Goal: Task Accomplishment & Management: Manage account settings

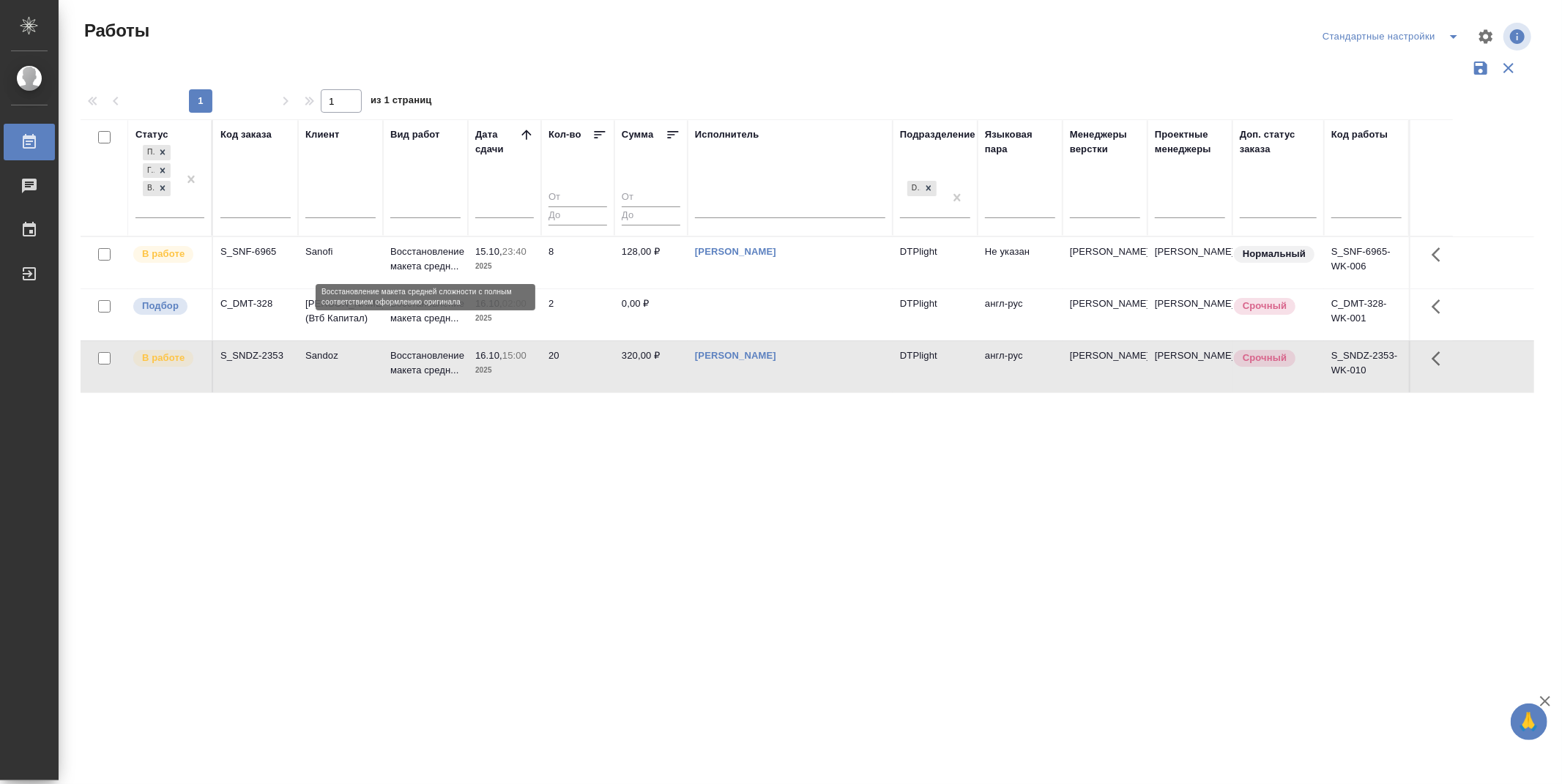
click at [435, 256] on p "Восстановление макета средн..." at bounding box center [425, 260] width 71 height 30
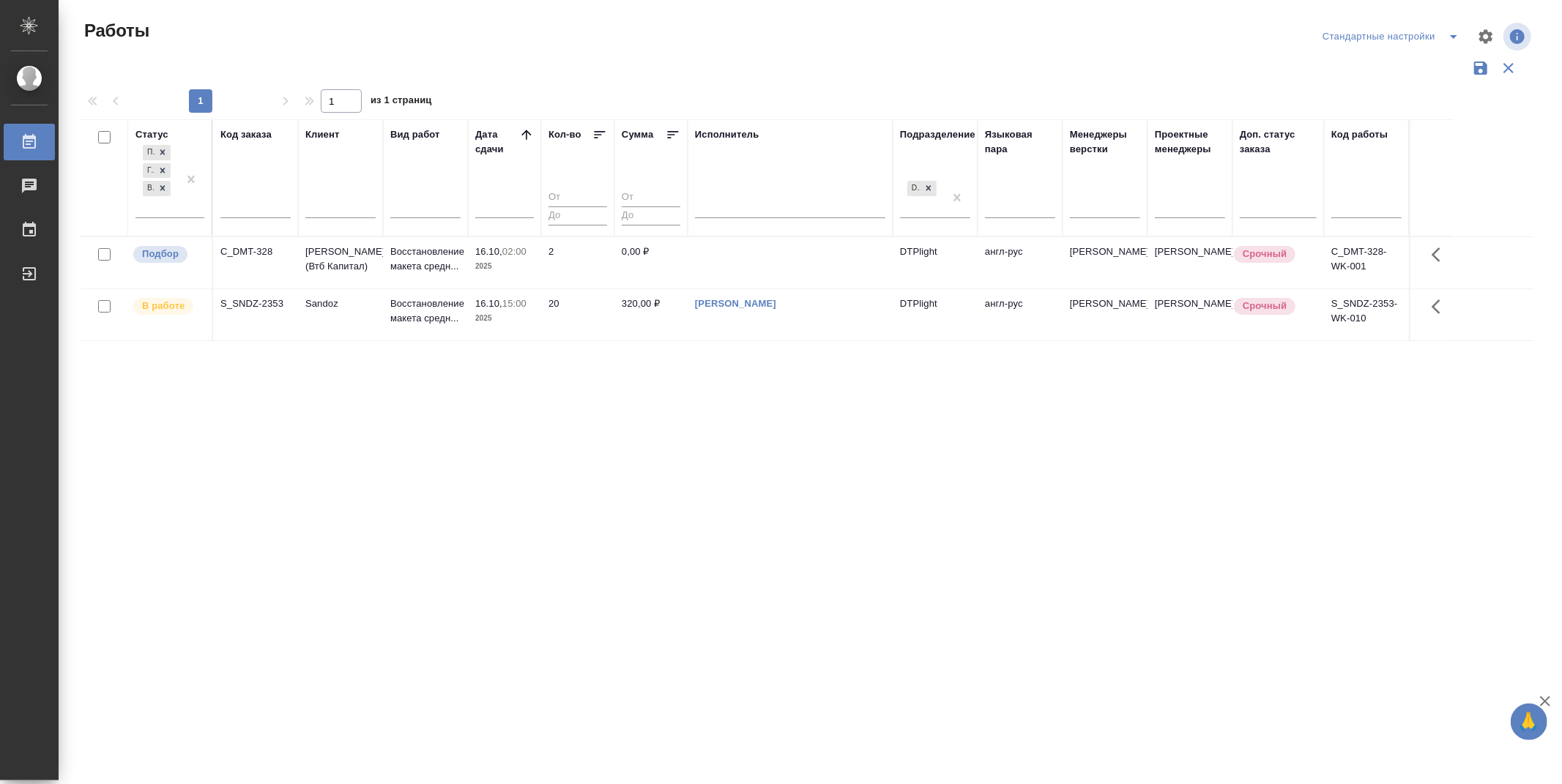
click at [786, 456] on div "Статус Подбор Готов к работе В работе Код заказа Клиент Вид работ Дата сдачи Ко…" at bounding box center [807, 382] width 1454 height 527
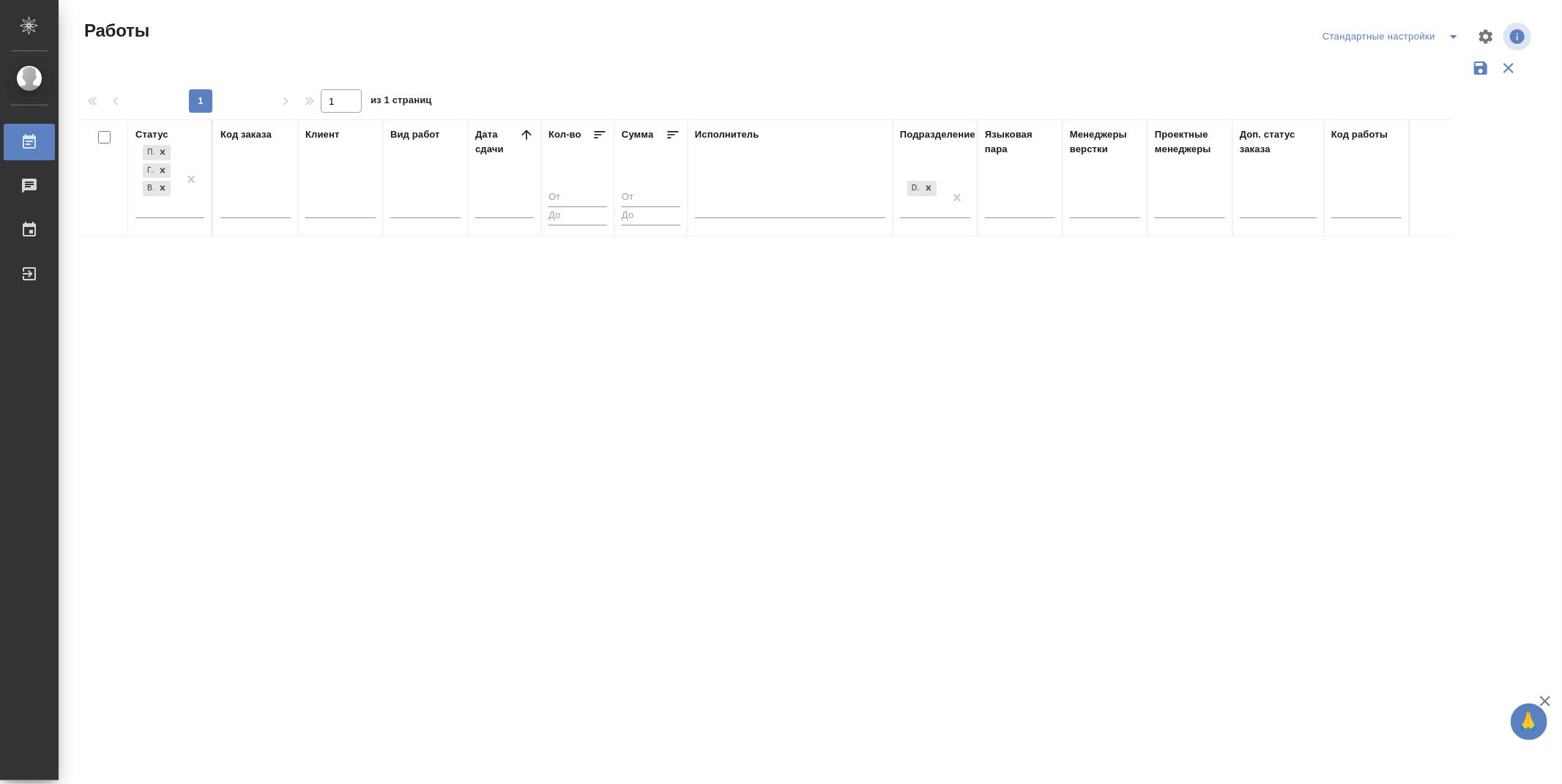
click at [728, 499] on div "Статус Подбор Готов к работе В работе Код заказа Клиент Вид работ Дата сдачи Ко…" at bounding box center [807, 382] width 1454 height 527
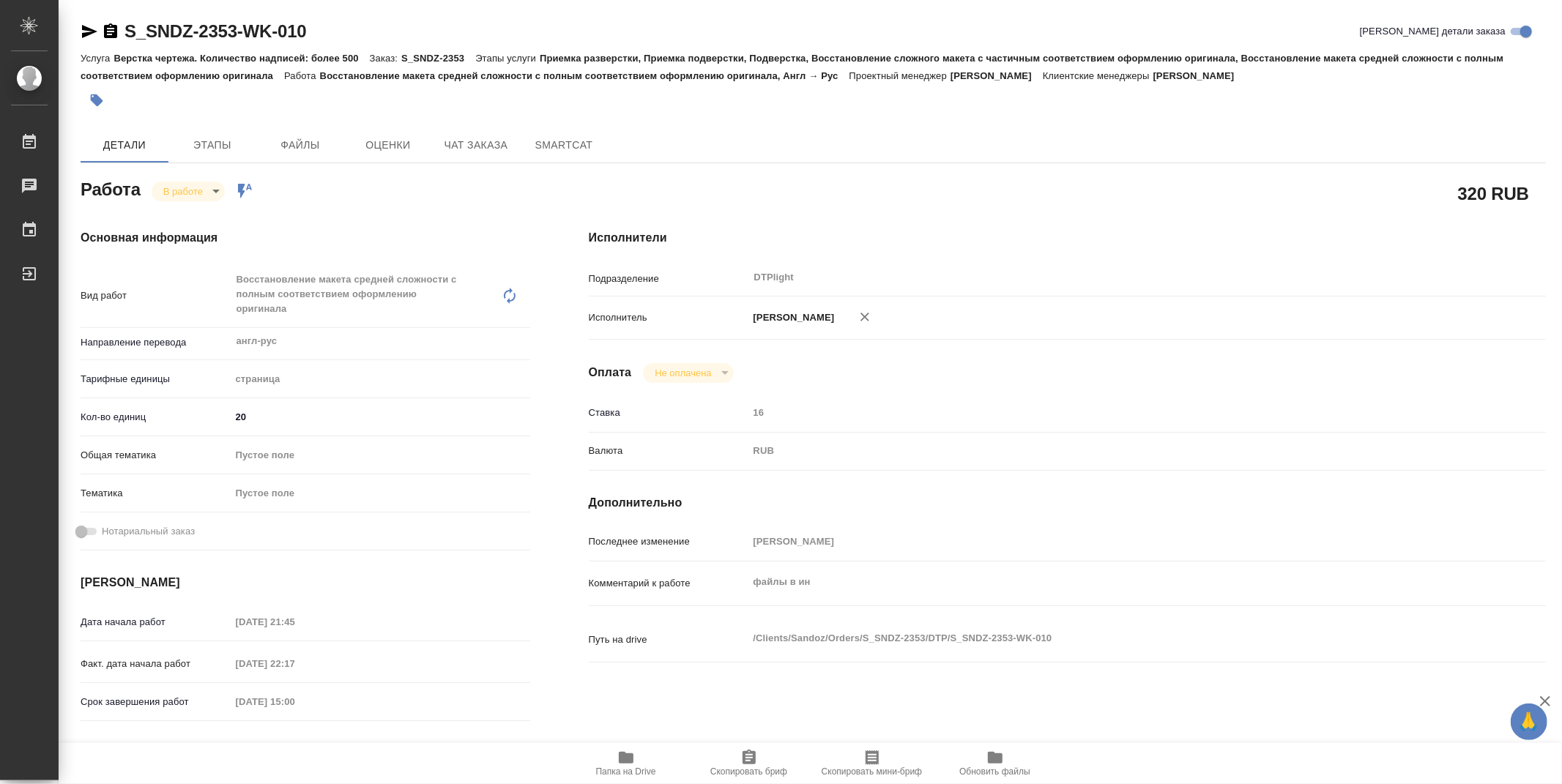
click at [621, 760] on icon "button" at bounding box center [625, 757] width 15 height 11
click at [202, 193] on body "🙏 .cls-1 fill:#fff; AWATERA Zubakova [PERSON_NAME] 0 Чаты График Выйти S_SNDZ-2…" at bounding box center [781, 392] width 1562 height 784
click at [195, 211] on button "Выполнен" at bounding box center [189, 216] width 53 height 16
type textarea "x"
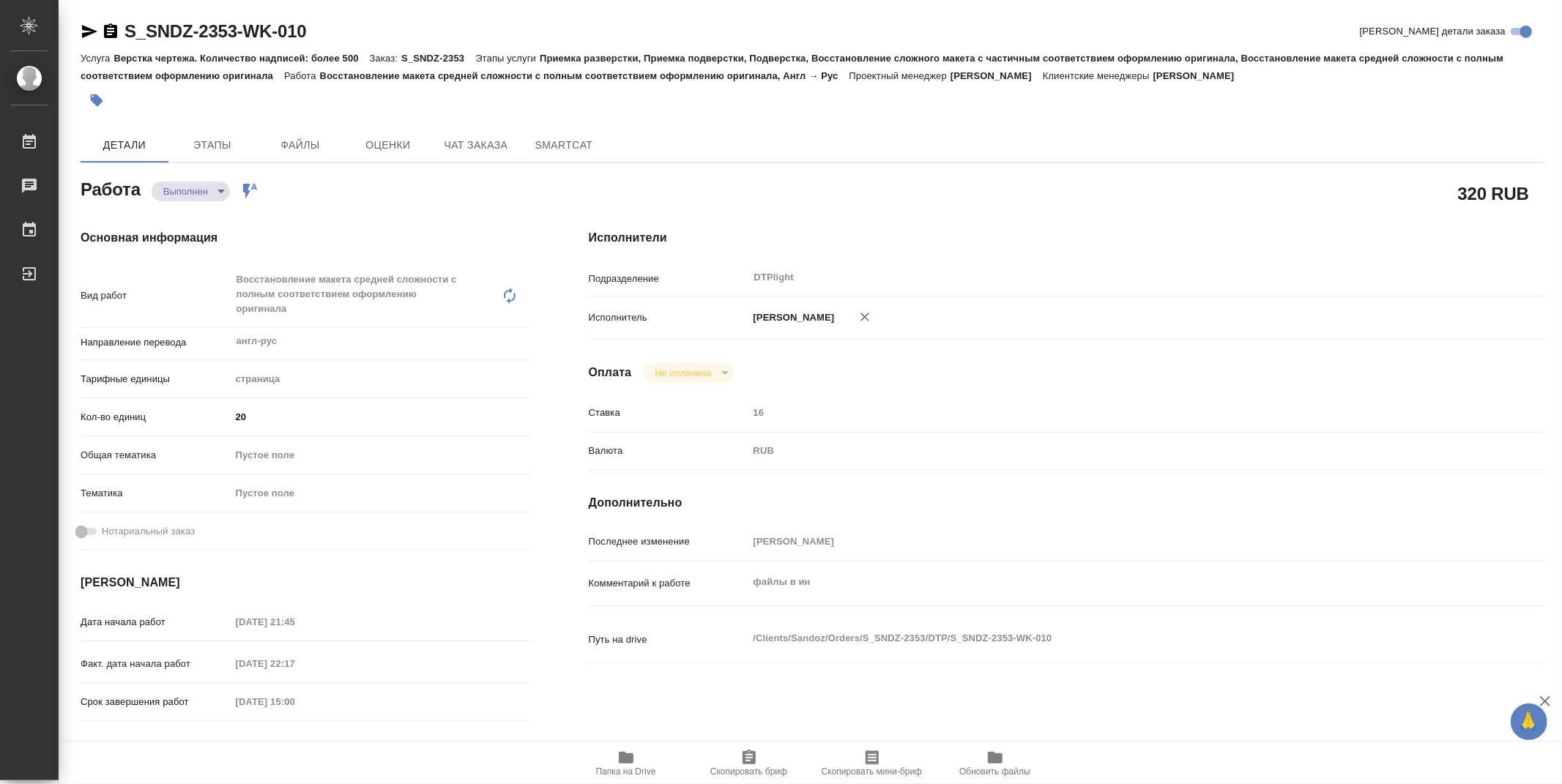
type textarea "x"
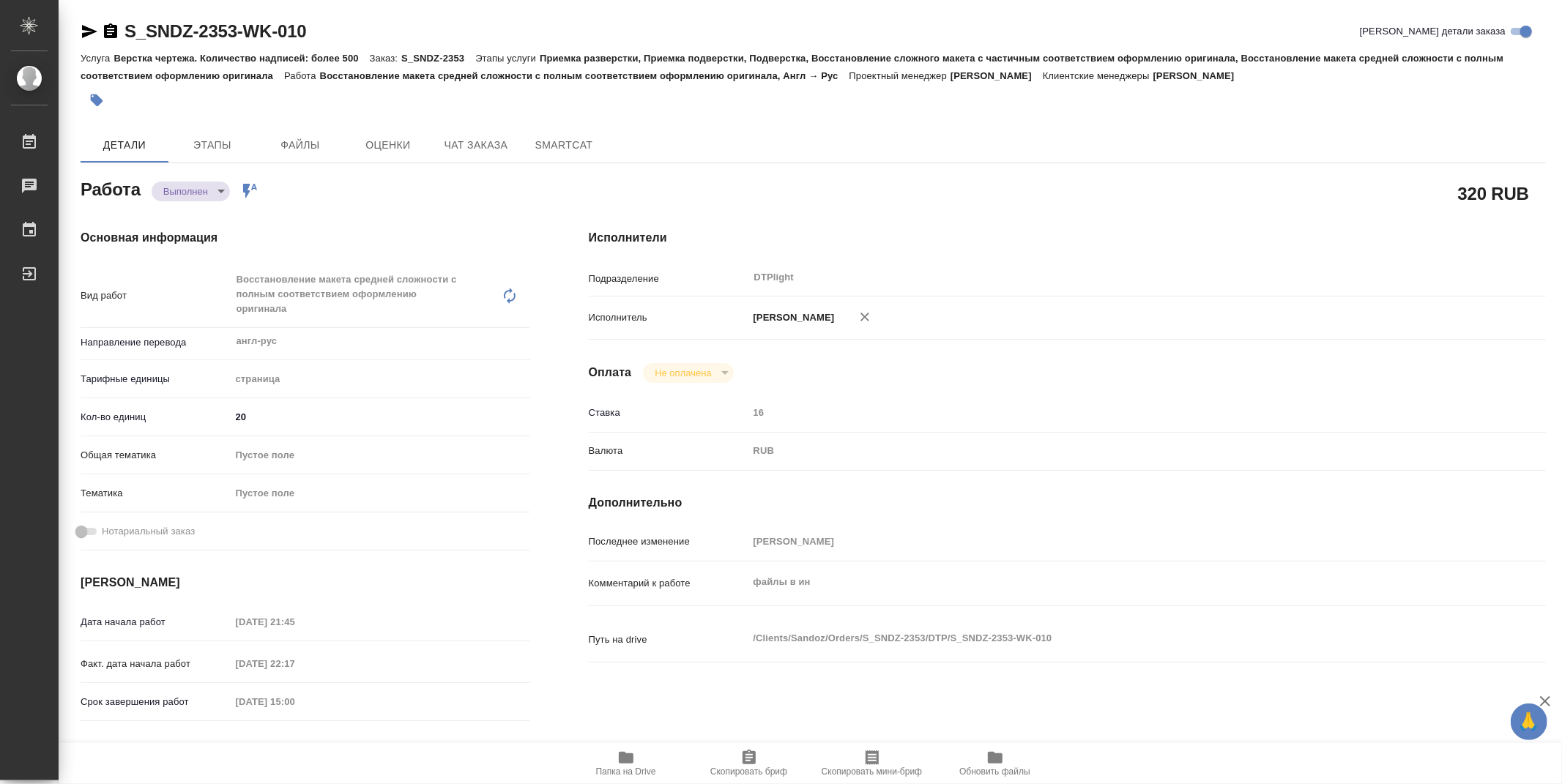
type textarea "x"
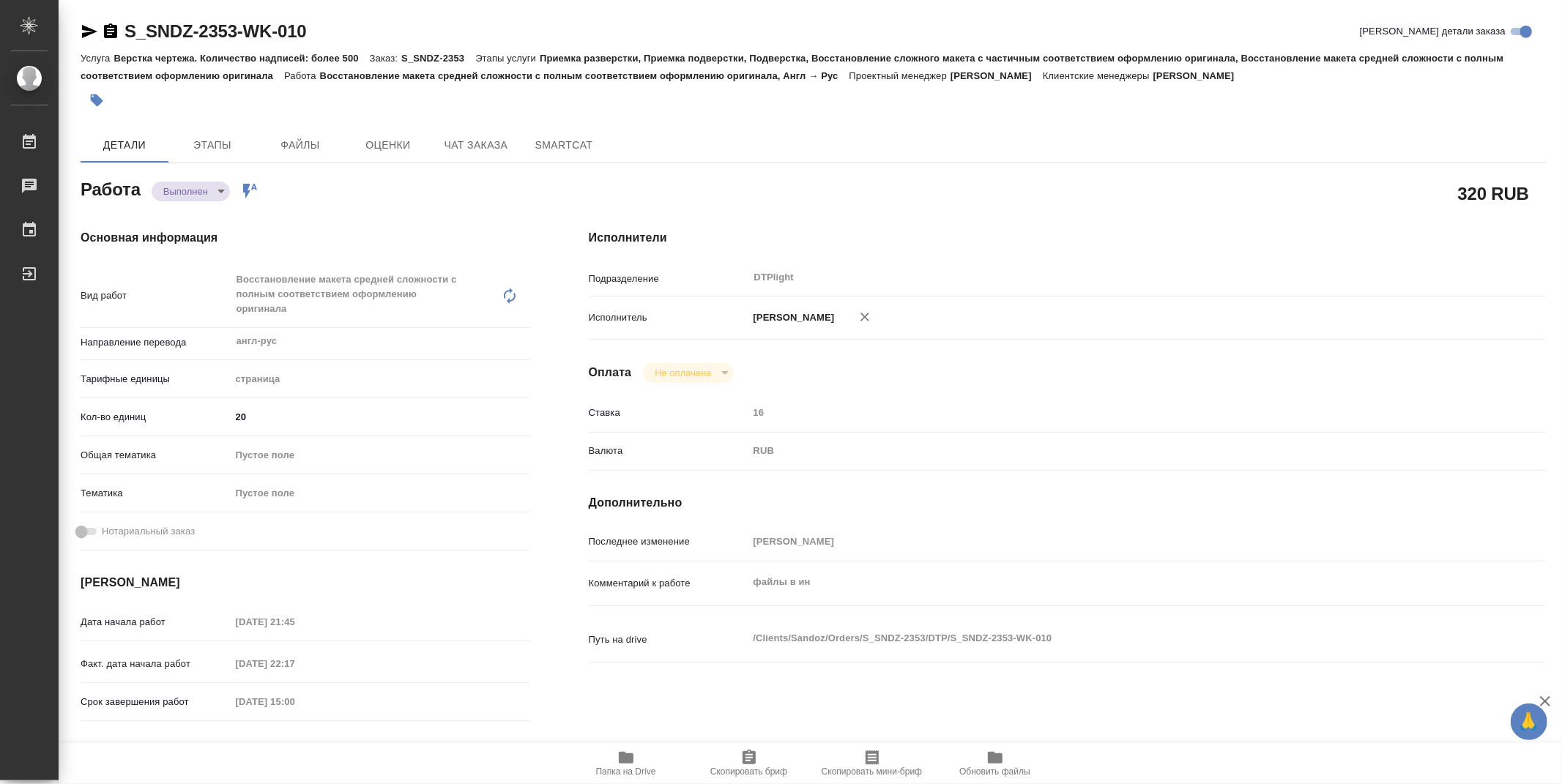
type textarea "x"
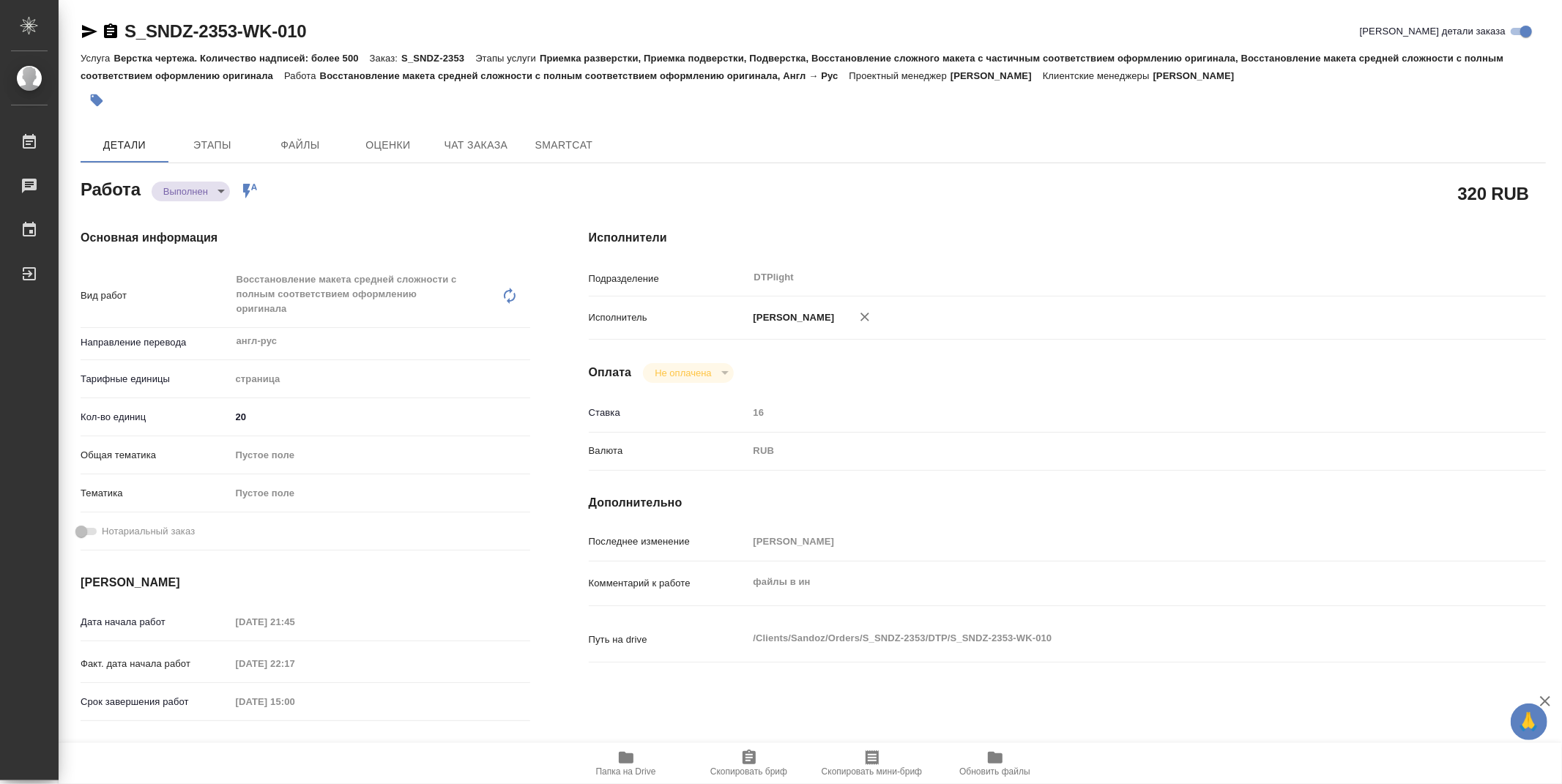
type textarea "x"
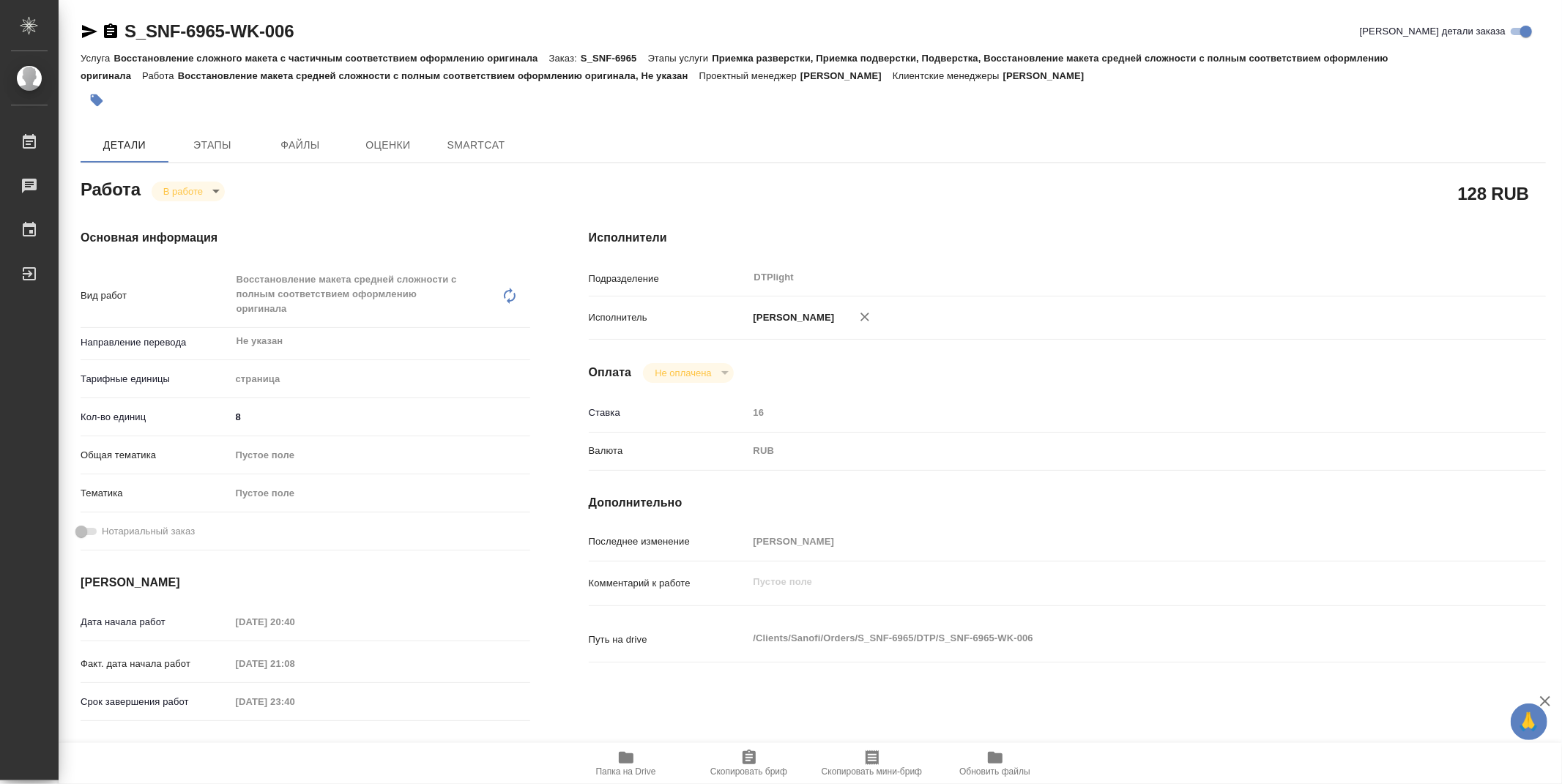
type textarea "x"
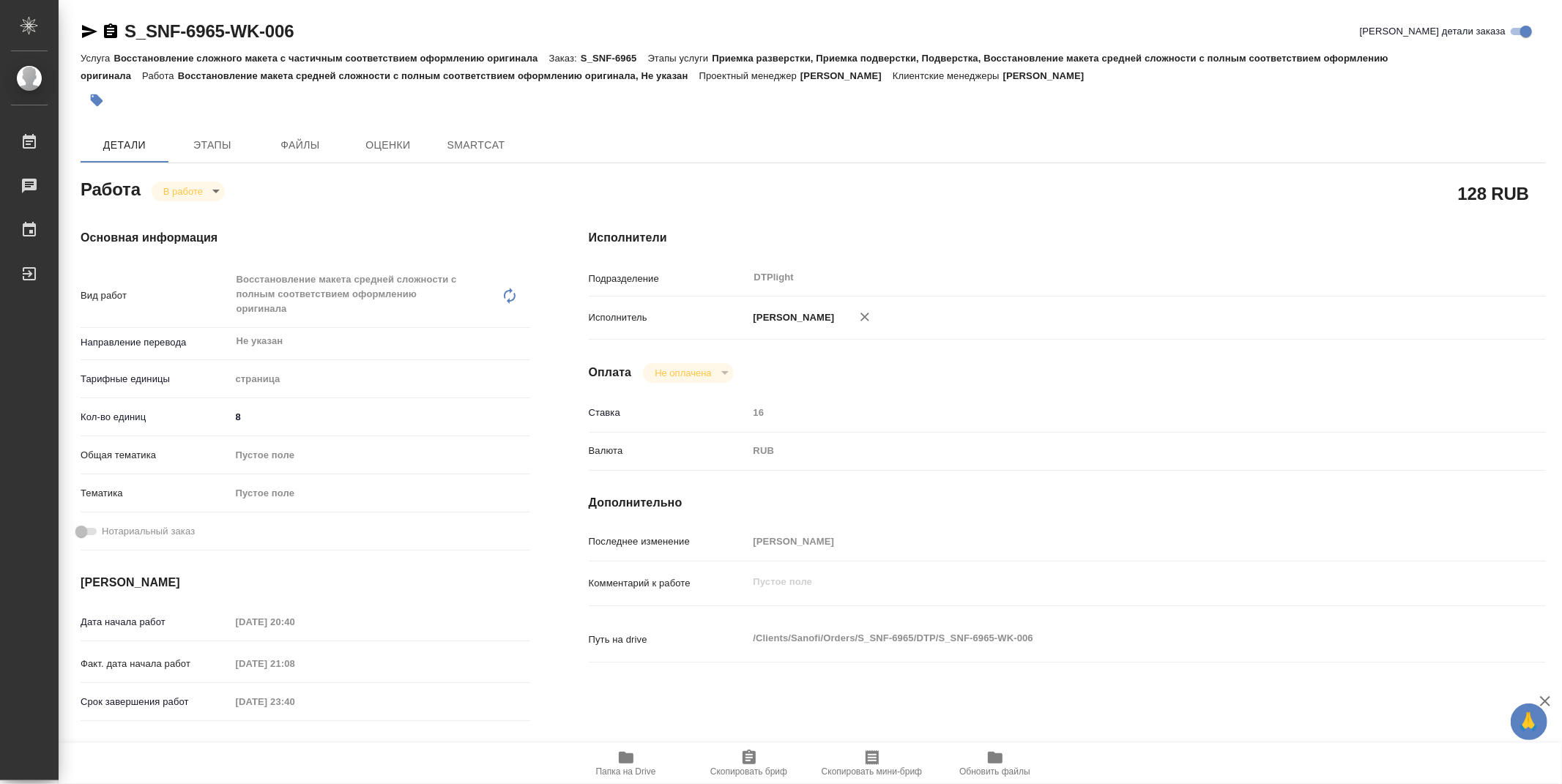
type textarea "x"
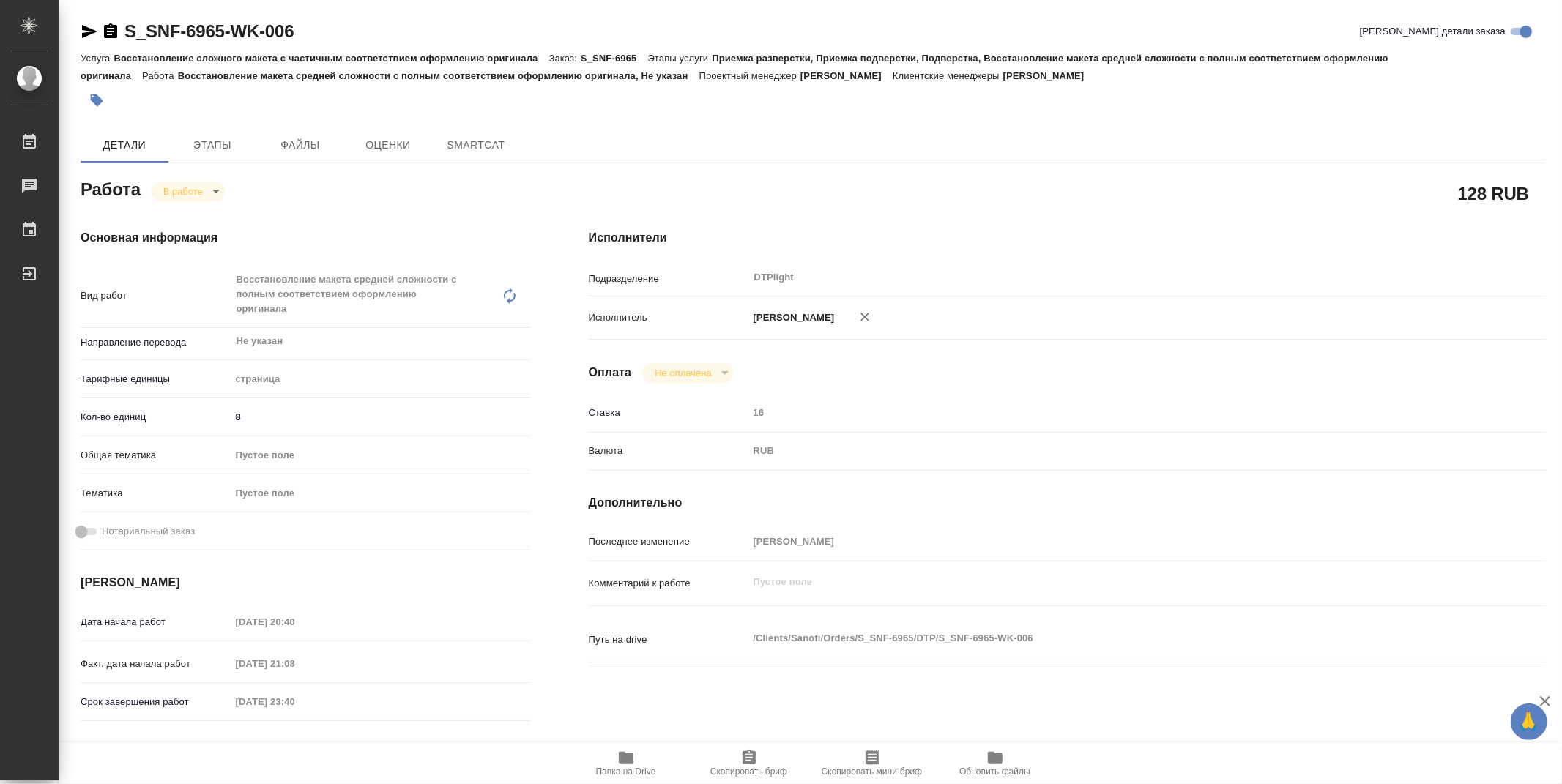
type textarea "x"
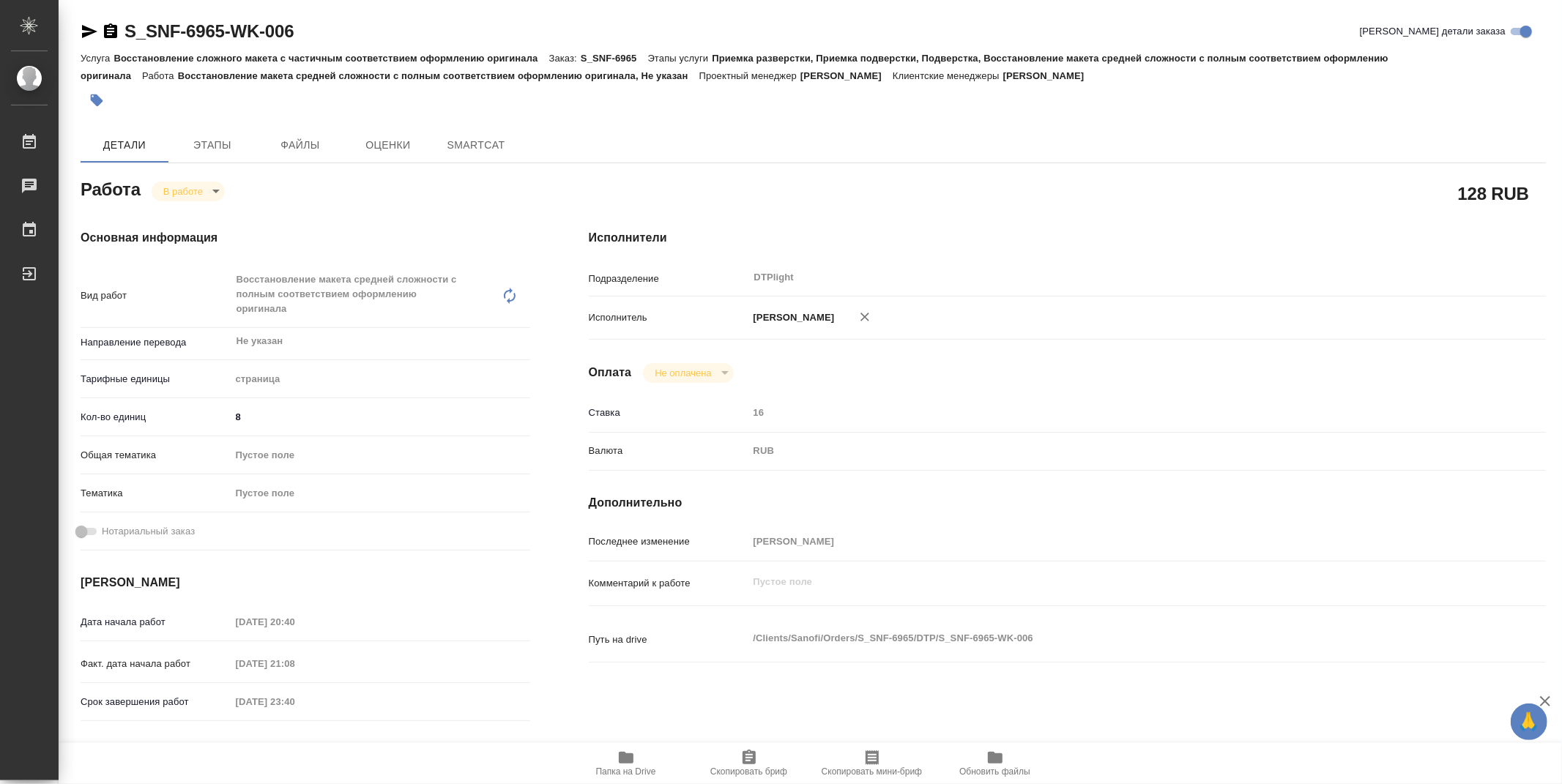
type textarea "x"
click at [625, 760] on icon "button" at bounding box center [625, 757] width 15 height 11
type textarea "x"
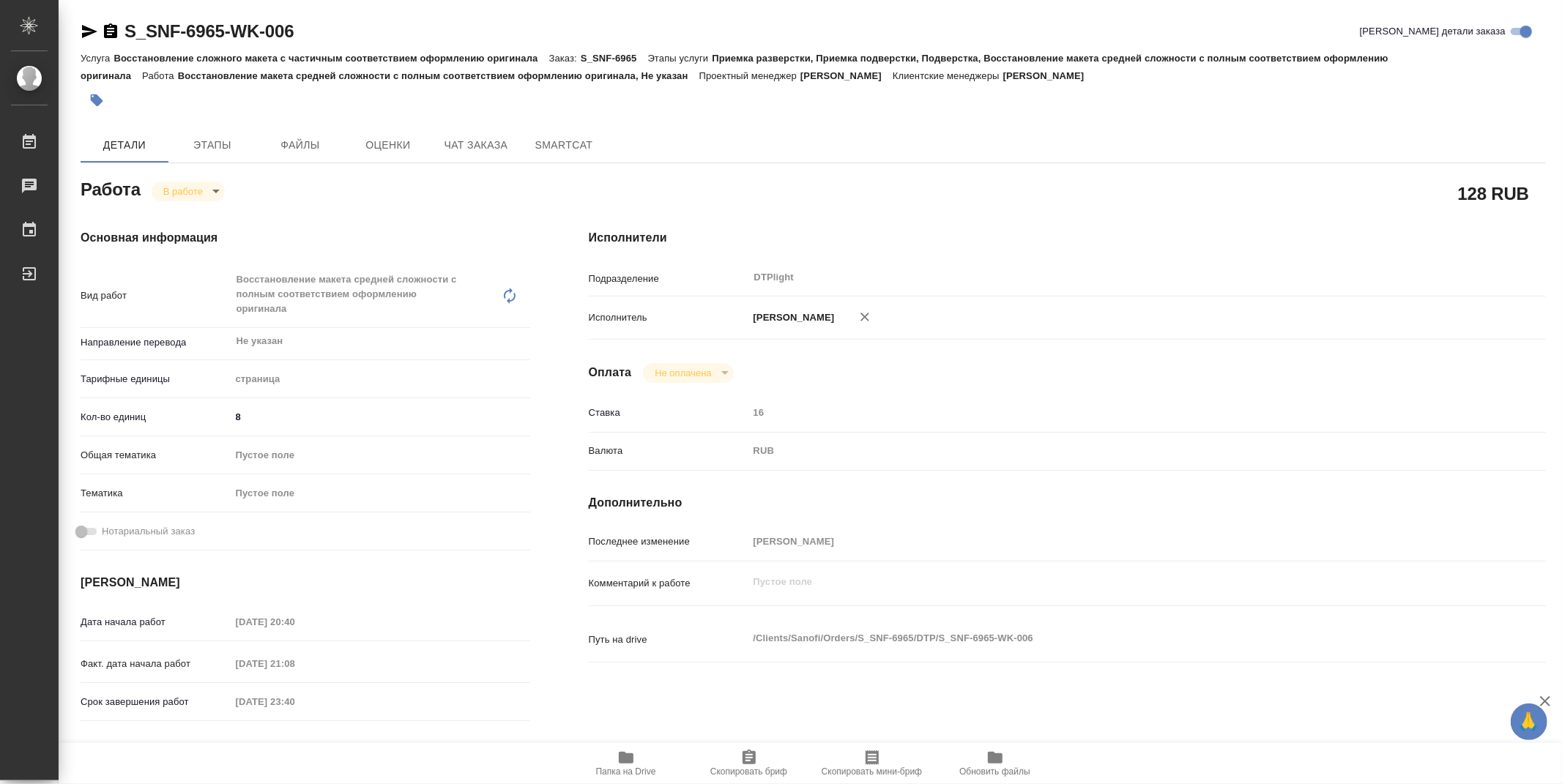
type textarea "x"
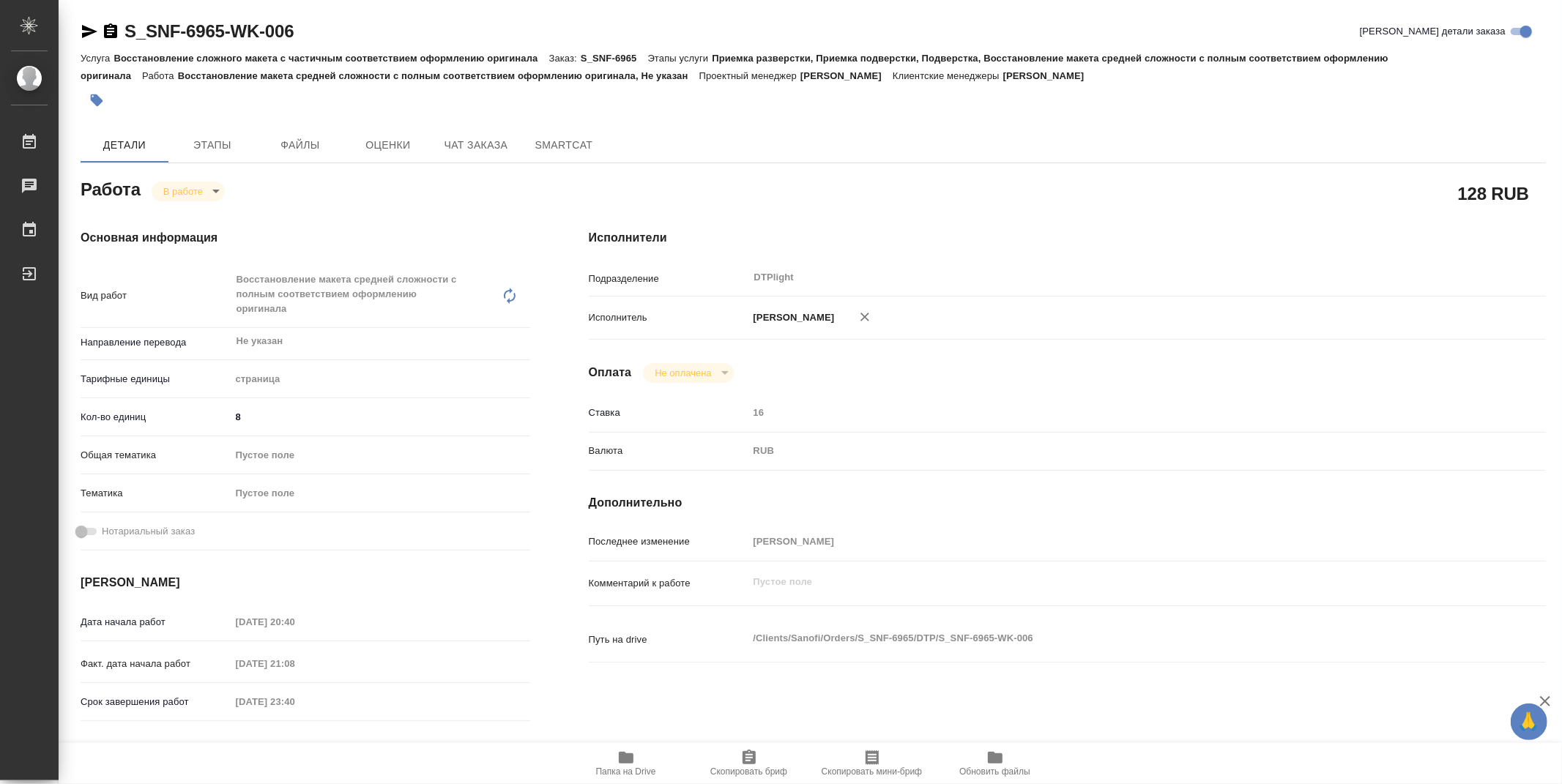
type textarea "x"
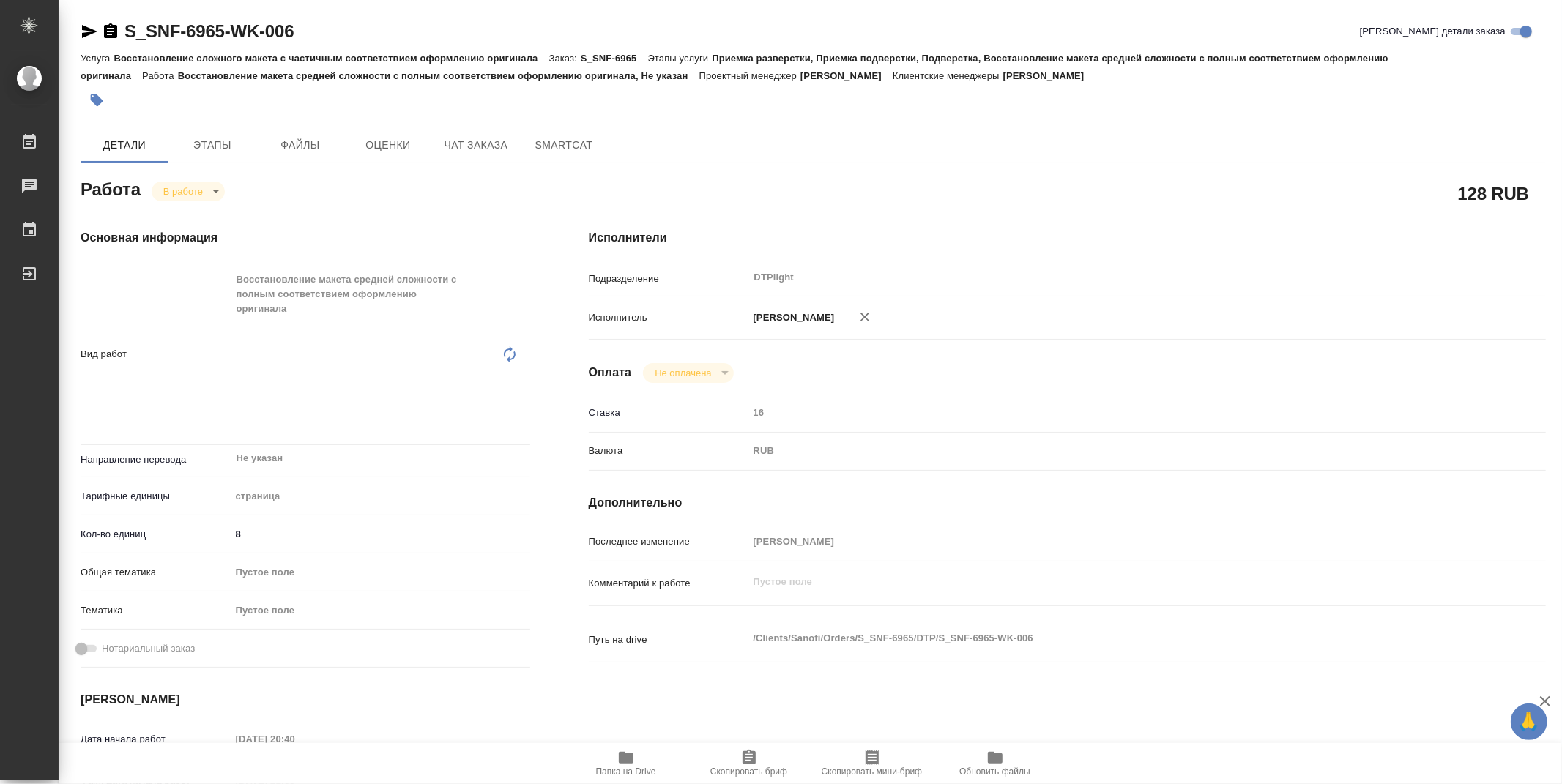
type textarea "x"
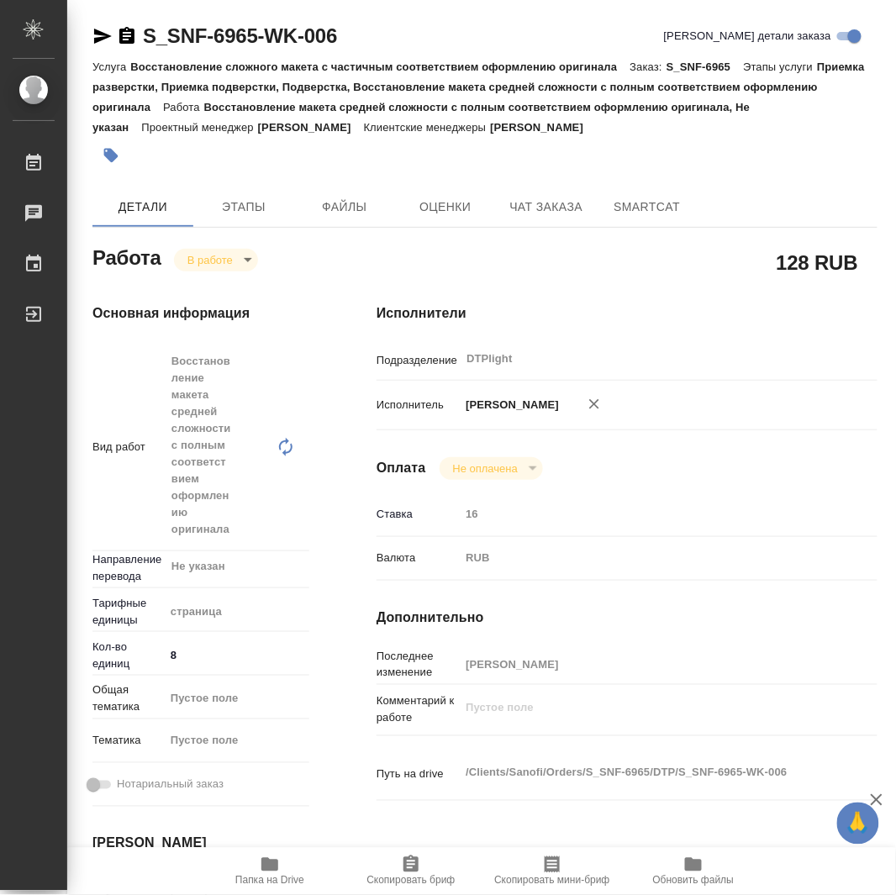
type textarea "x"
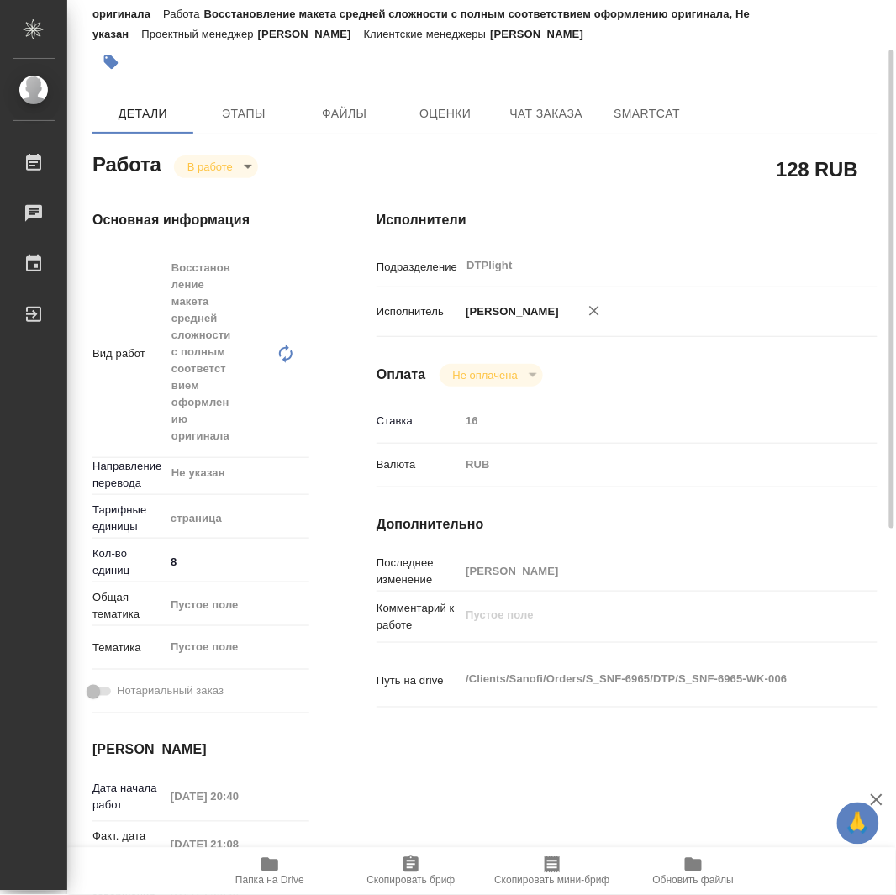
type textarea "x"
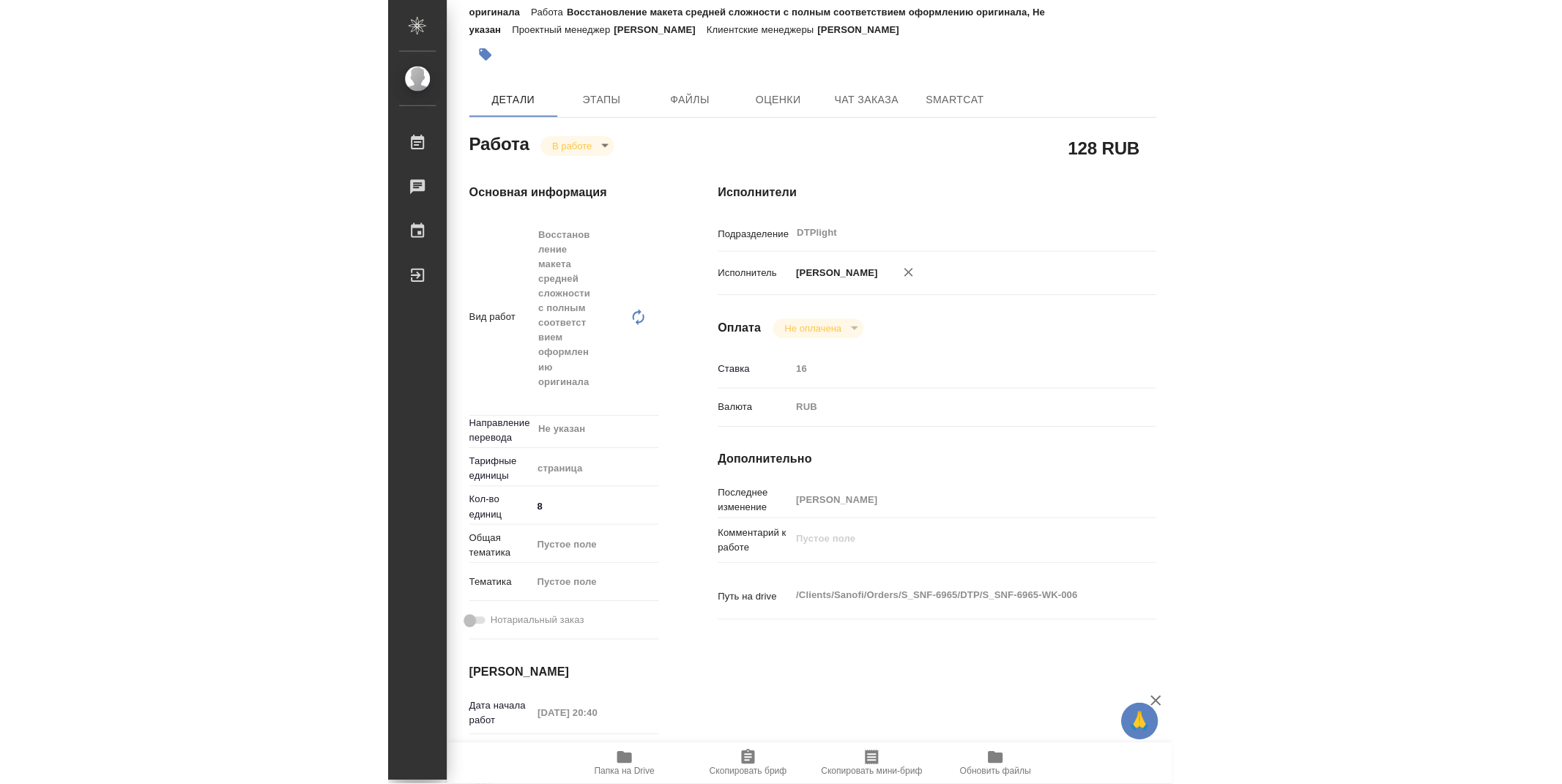
scroll to position [99, 0]
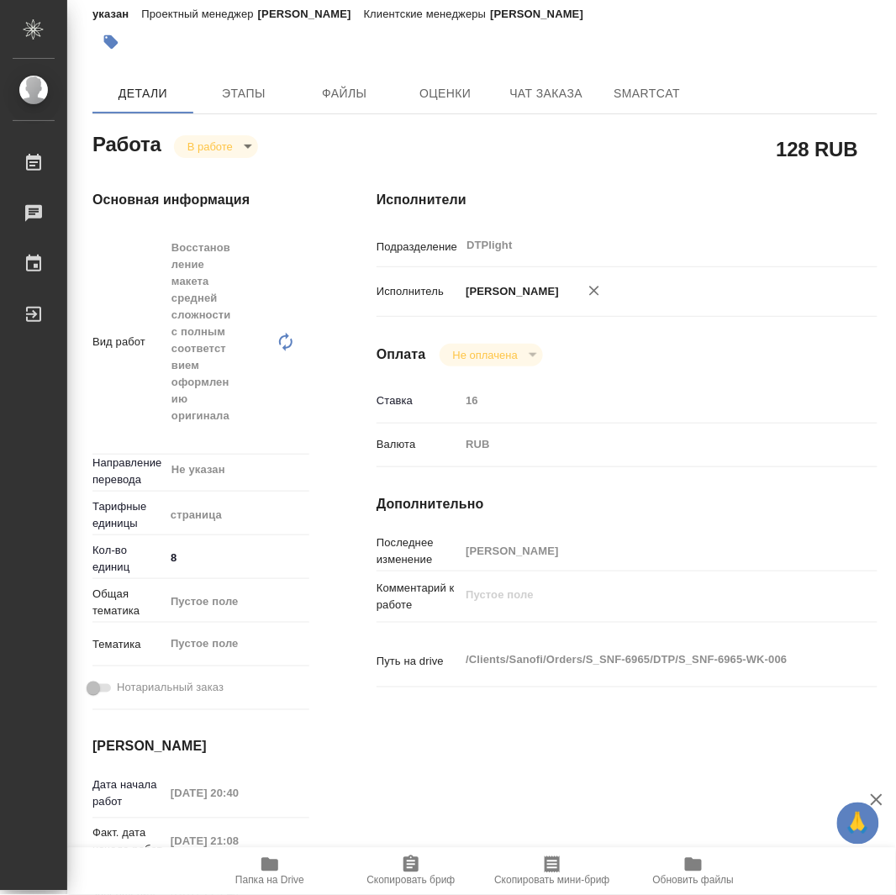
type textarea "x"
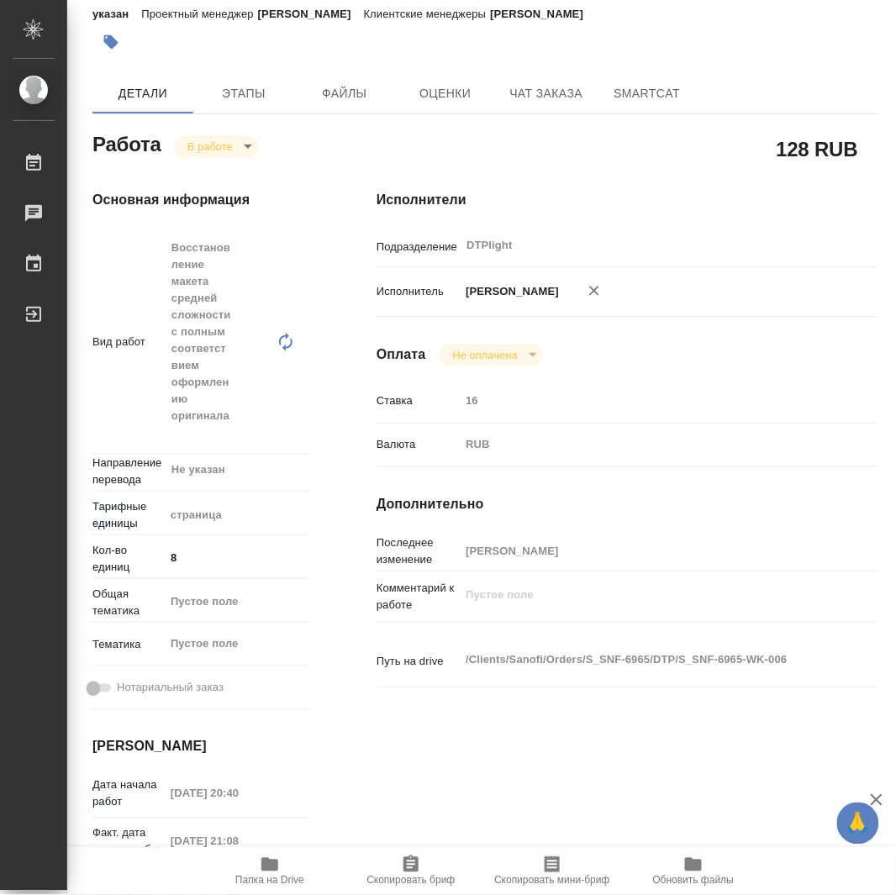
type textarea "x"
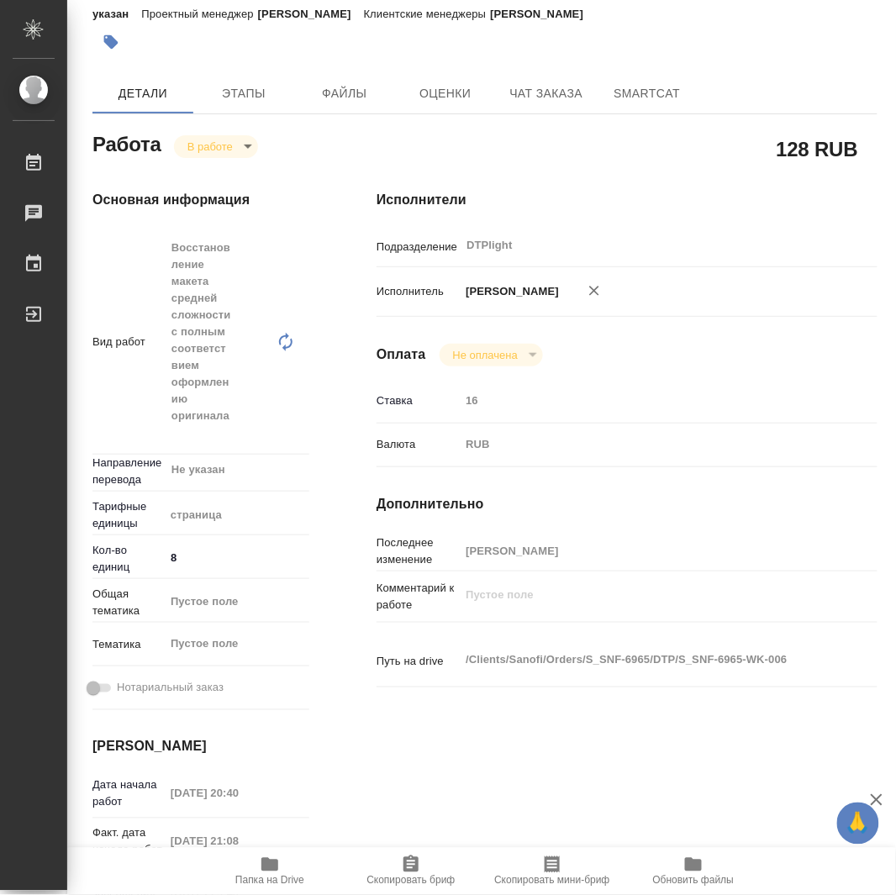
type textarea "x"
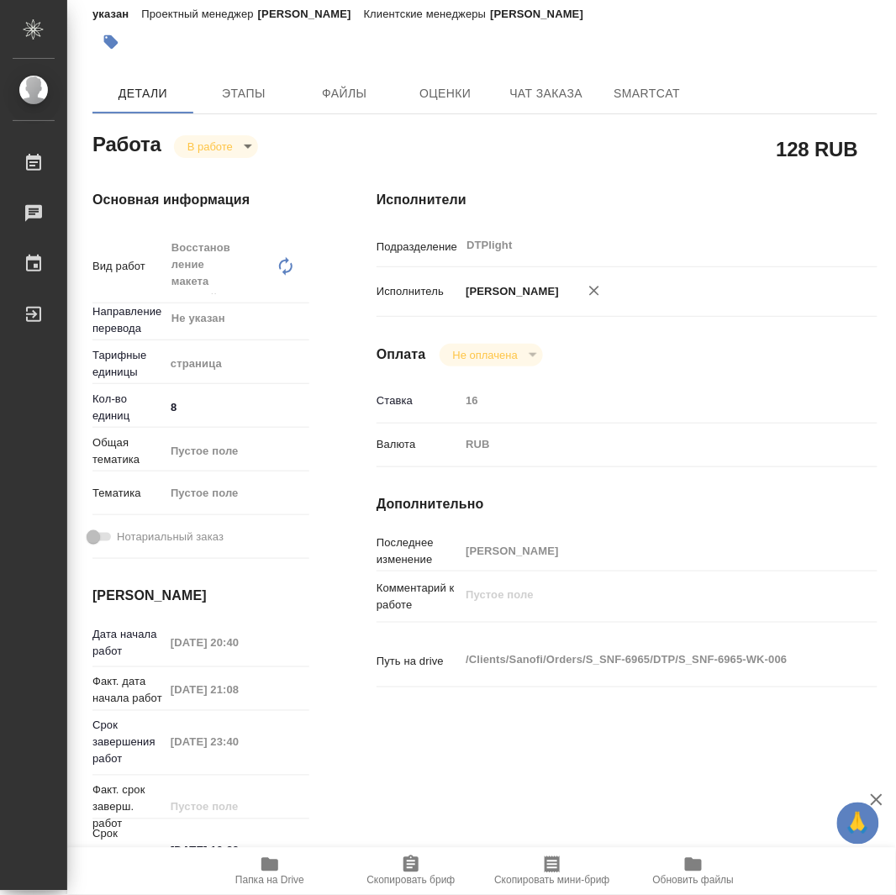
type textarea "x"
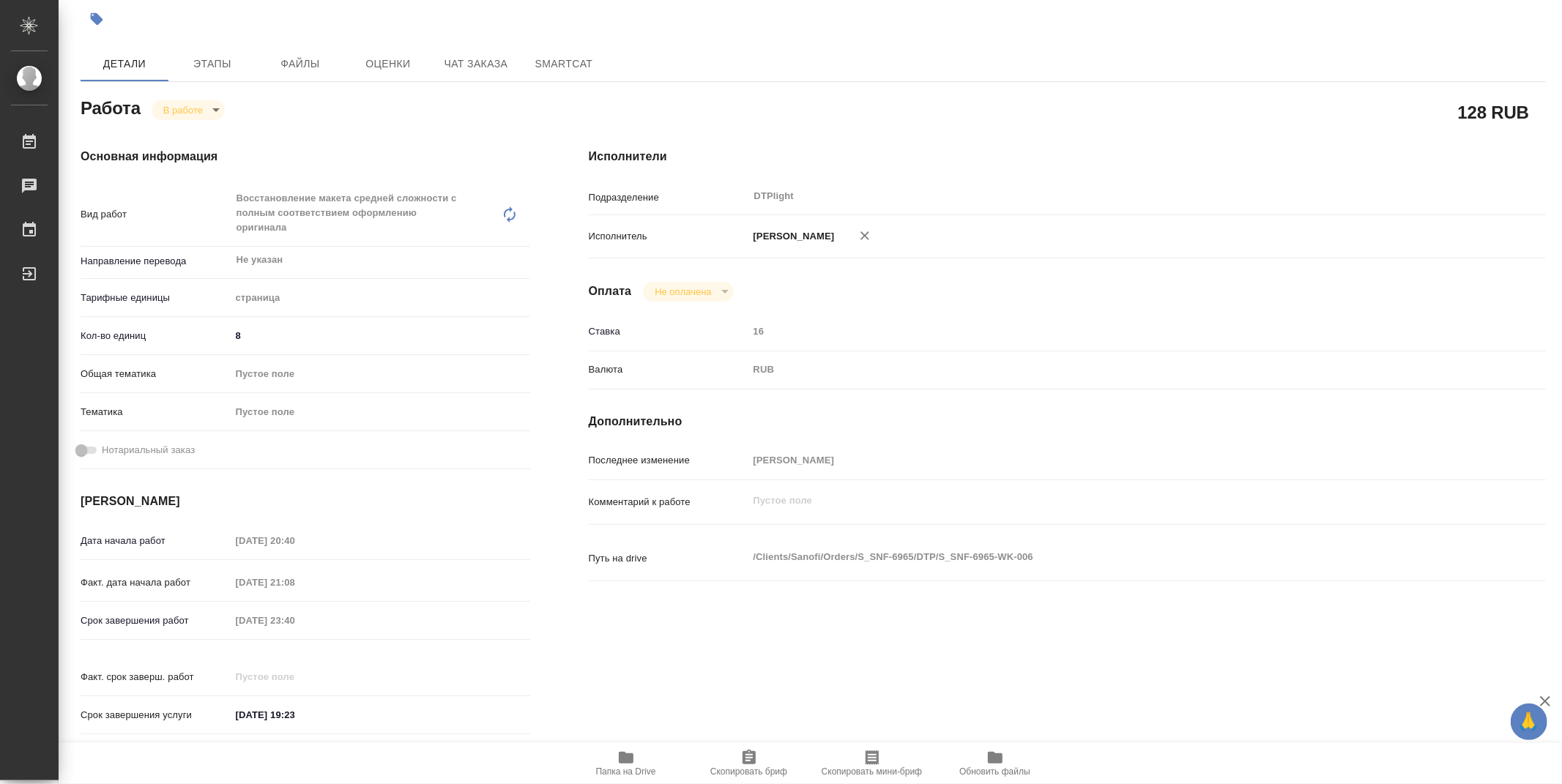
type textarea "x"
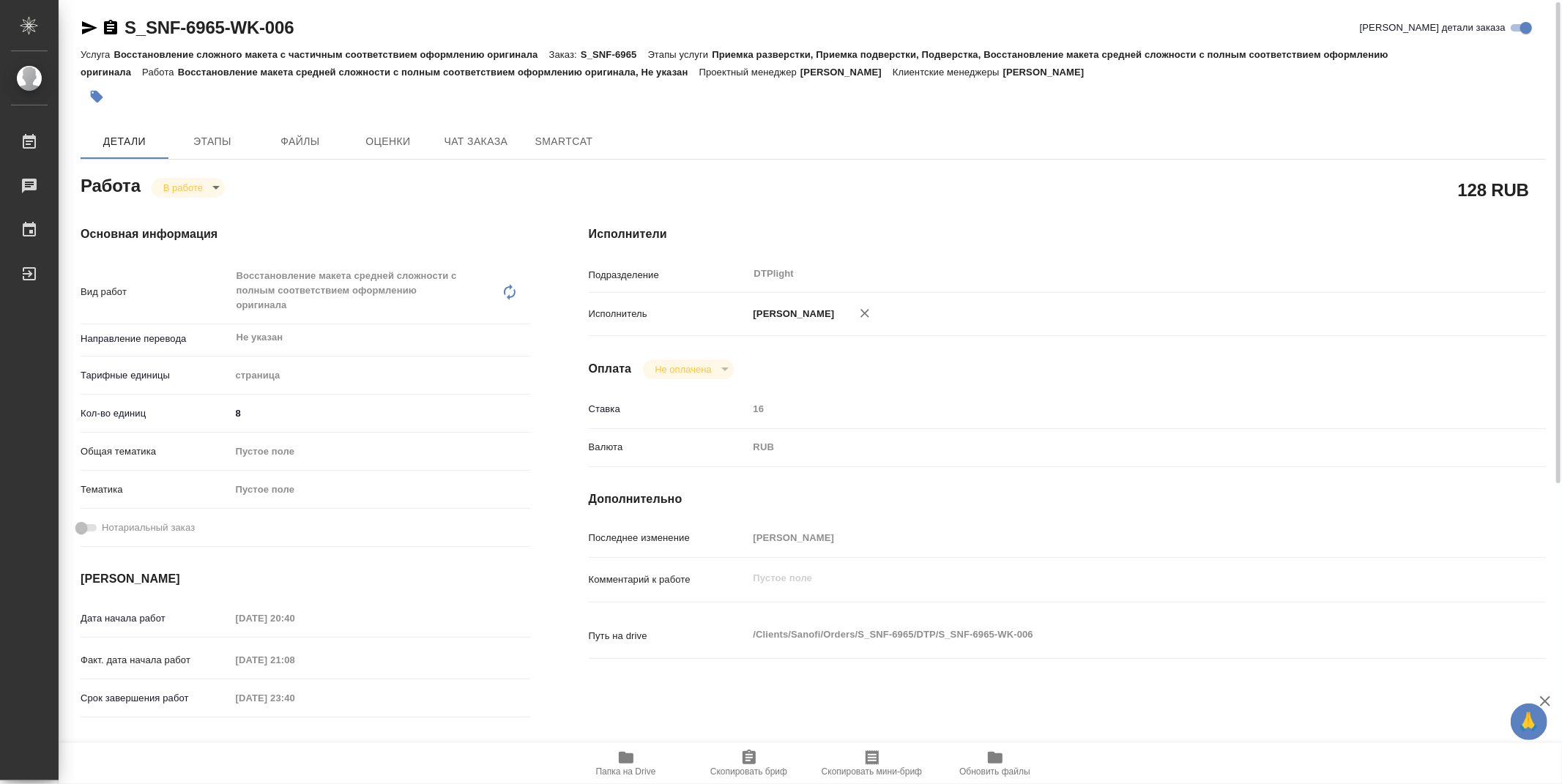
scroll to position [0, 0]
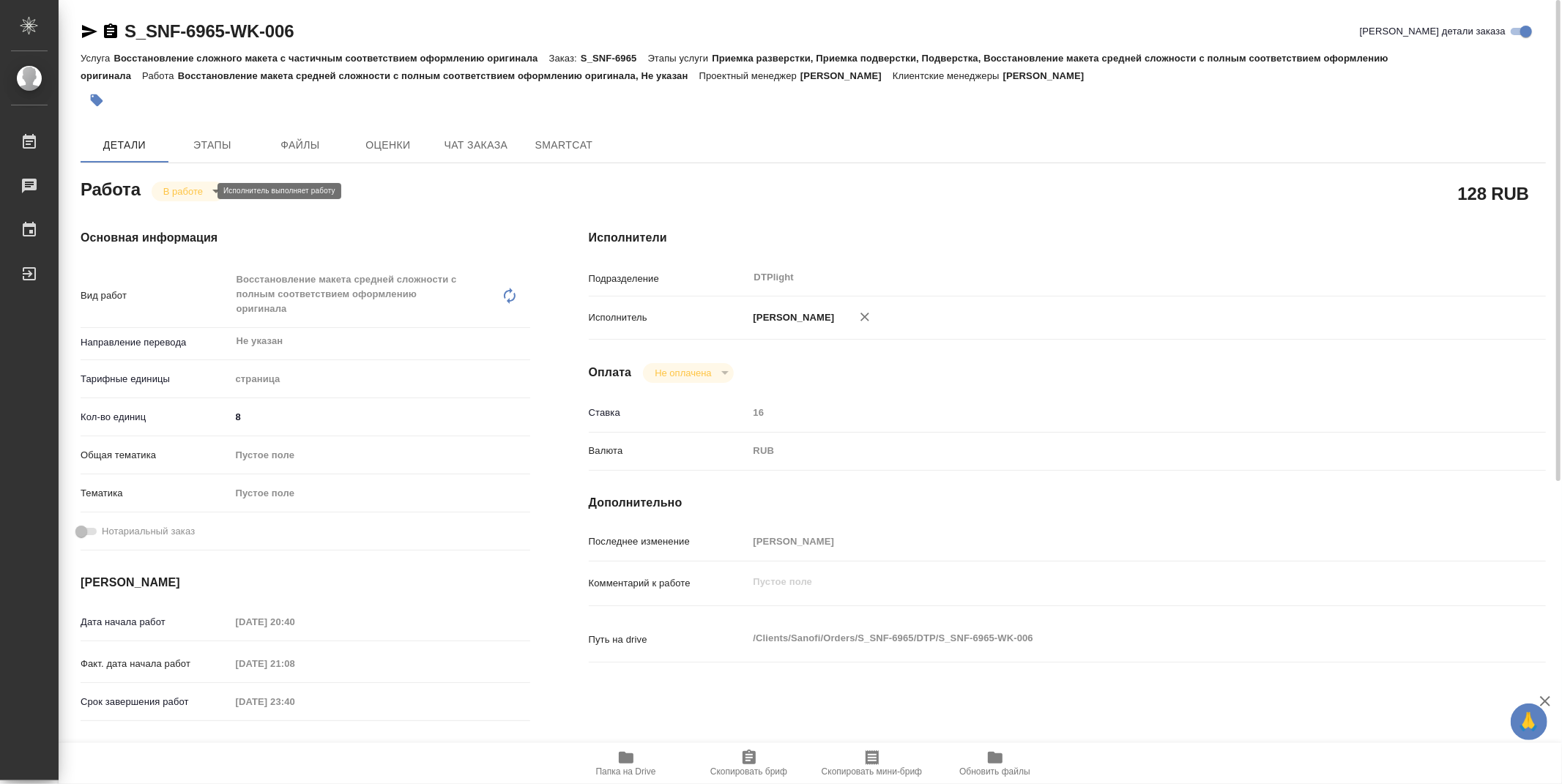
click at [186, 194] on body "🙏 .cls-1 fill:#fff; AWATERA Zubakova Viktoriya Работы 0 Чаты График Выйти S_SNF…" at bounding box center [781, 392] width 1562 height 784
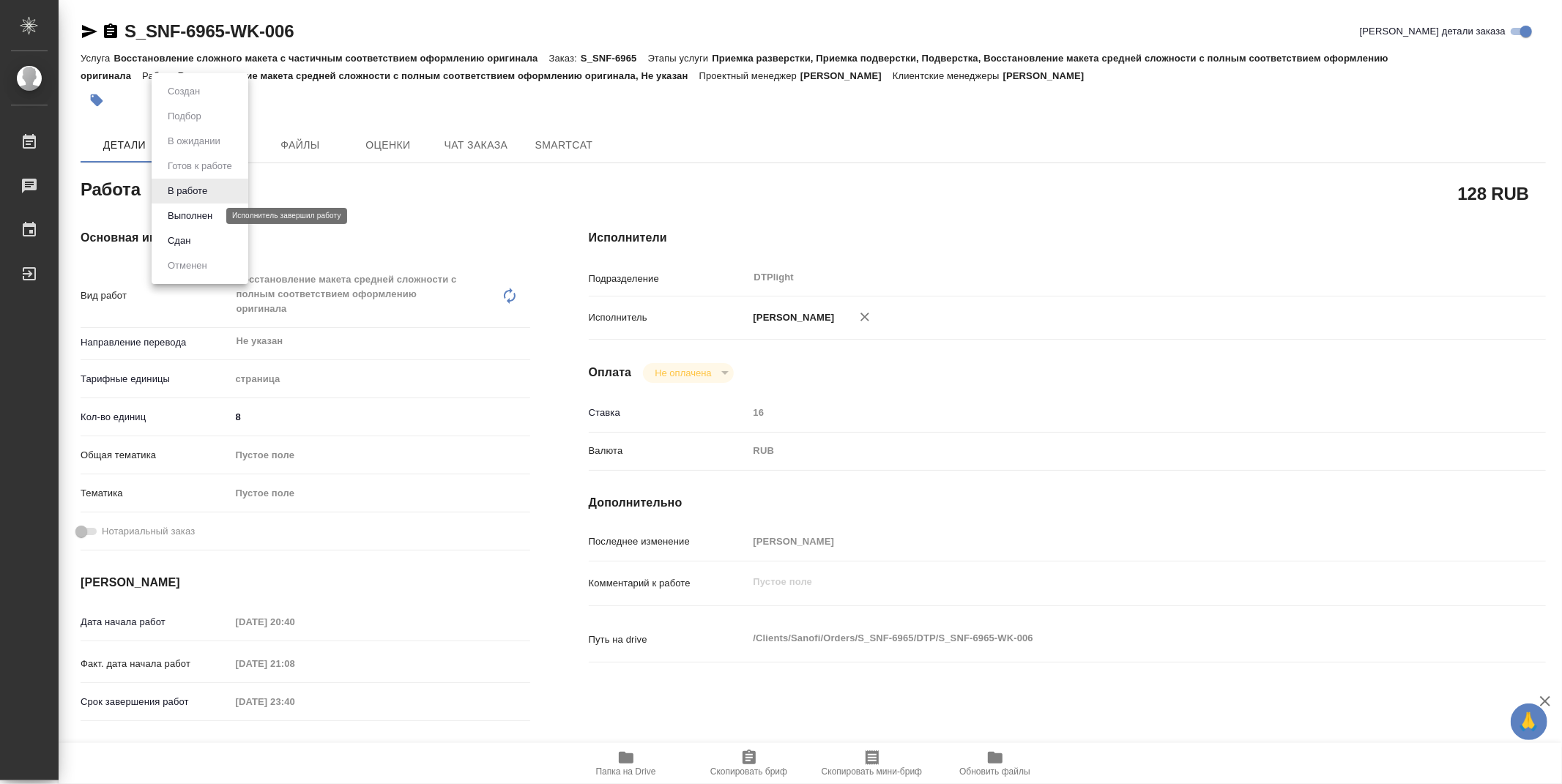
click at [193, 218] on button "Выполнен" at bounding box center [189, 216] width 53 height 16
type textarea "x"
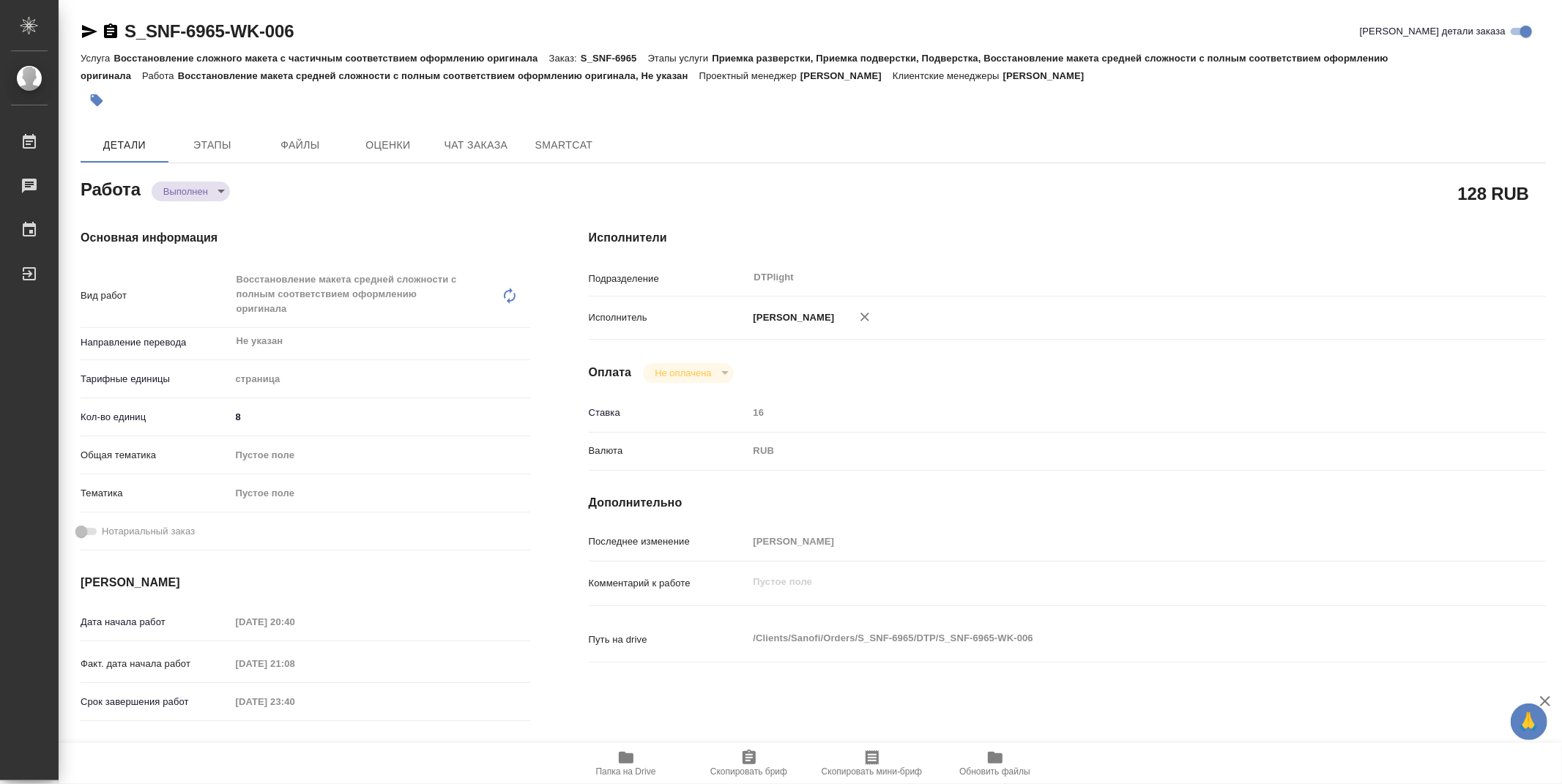
type textarea "x"
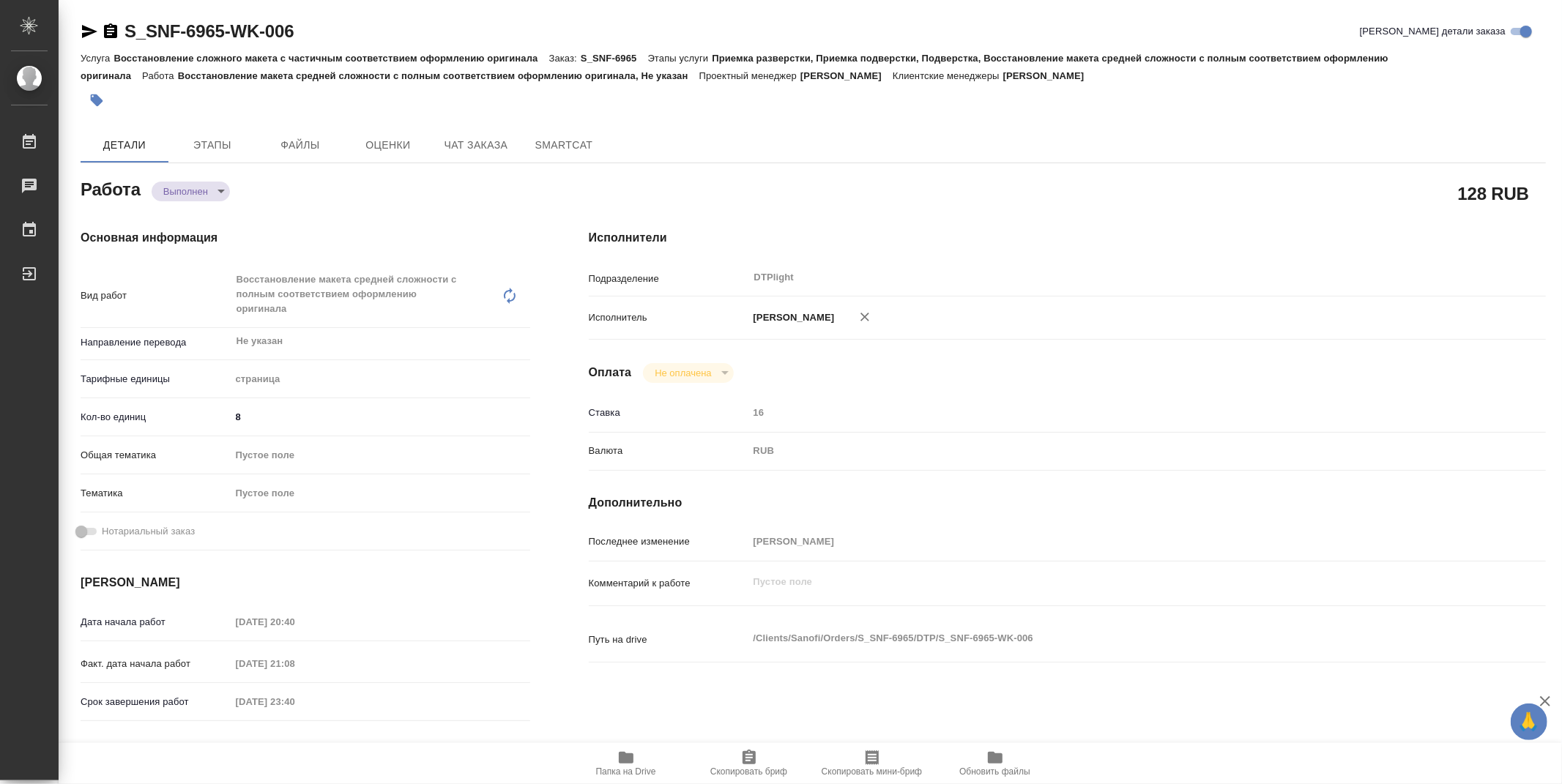
type textarea "x"
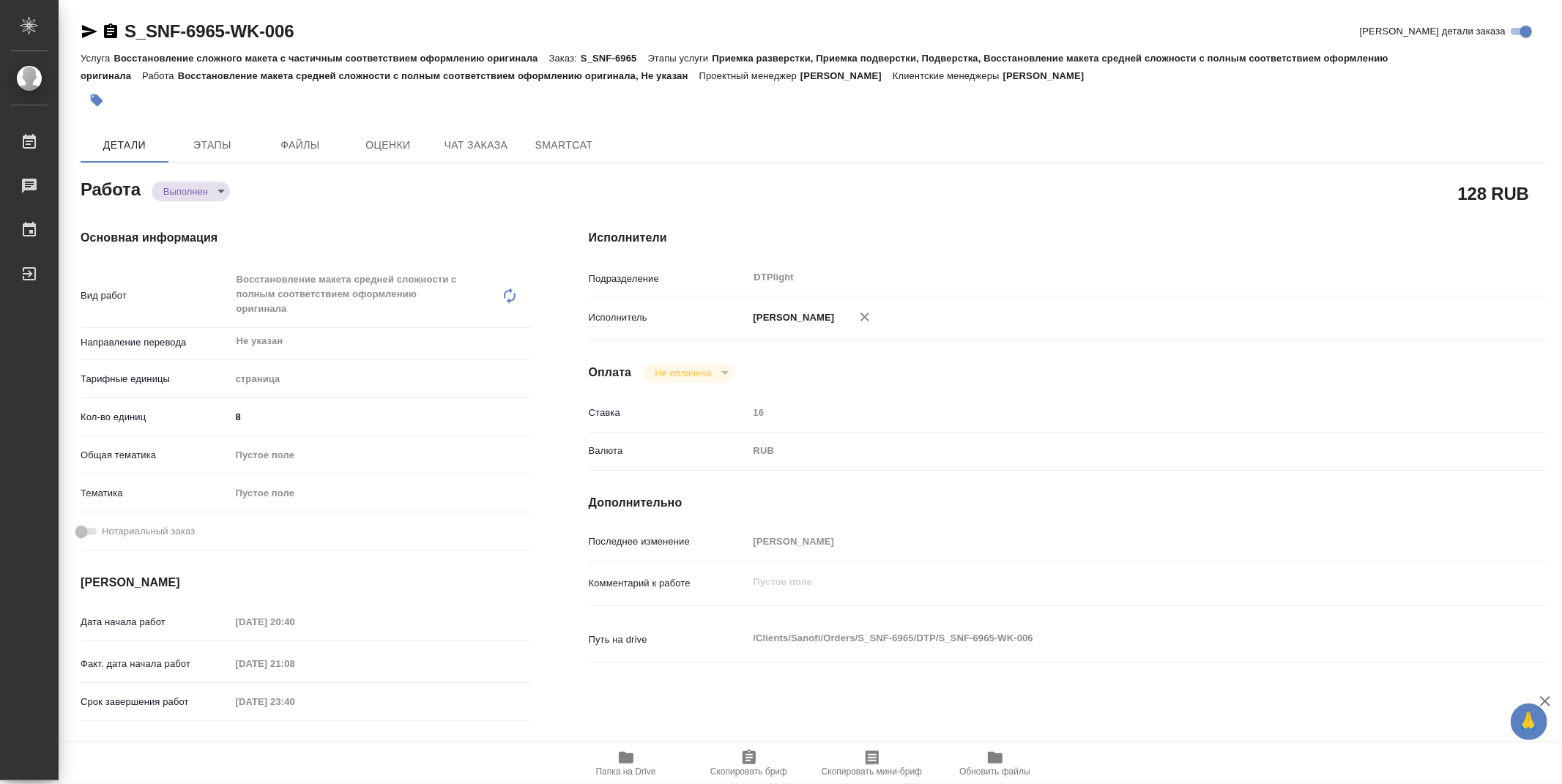
type textarea "x"
